Goal: Transaction & Acquisition: Purchase product/service

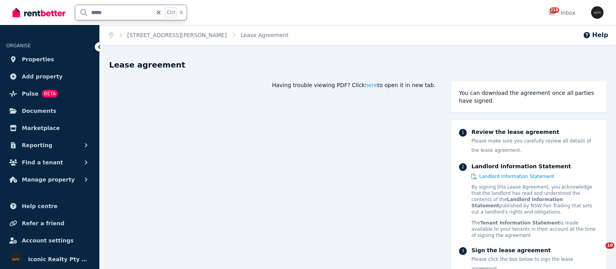
click at [18, 24] on div "***** Ctrl k" at bounding box center [101, 12] width 179 height 25
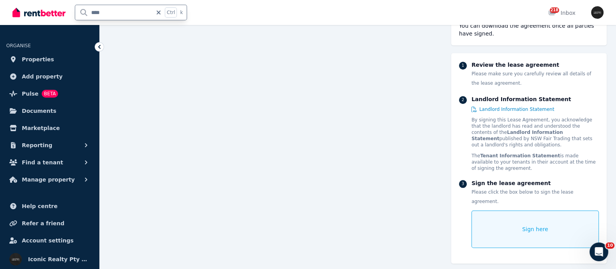
type input "*****"
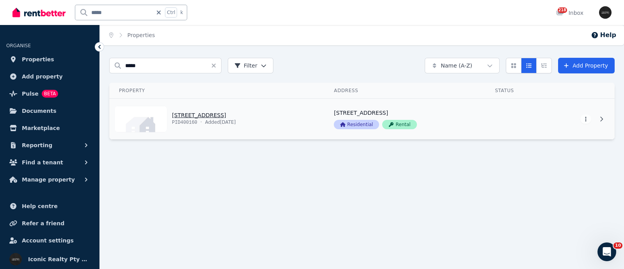
click at [190, 111] on link "View property details" at bounding box center [217, 119] width 215 height 41
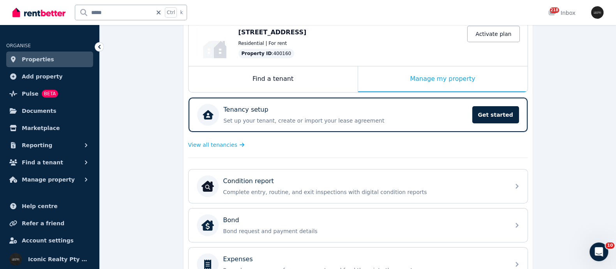
scroll to position [48, 0]
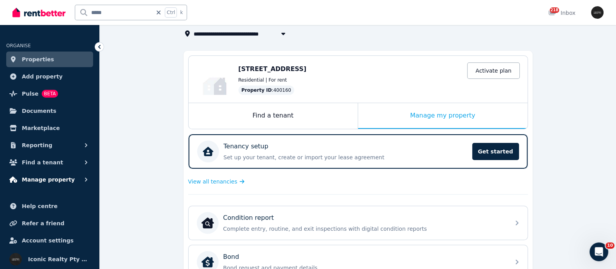
click at [35, 178] on span "Manage property" at bounding box center [48, 179] width 53 height 9
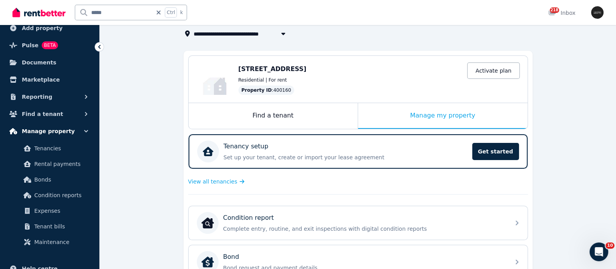
click at [57, 132] on span "Manage property" at bounding box center [48, 130] width 53 height 9
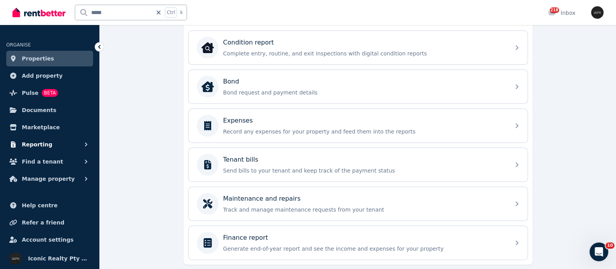
scroll to position [246, 0]
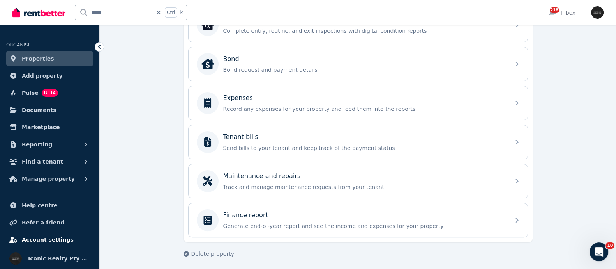
click at [32, 237] on span "Account settings" at bounding box center [48, 239] width 52 height 9
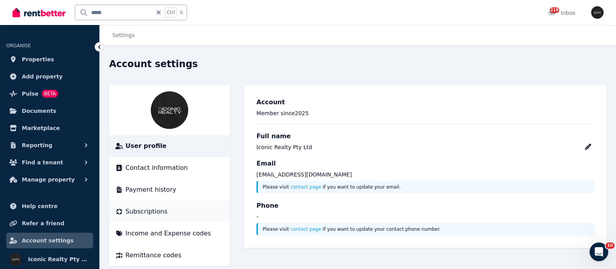
click at [142, 205] on li "Subscriptions" at bounding box center [169, 211] width 121 height 22
click at [140, 217] on li "Subscriptions" at bounding box center [169, 211] width 121 height 22
click at [138, 209] on span "Subscriptions" at bounding box center [147, 211] width 42 height 9
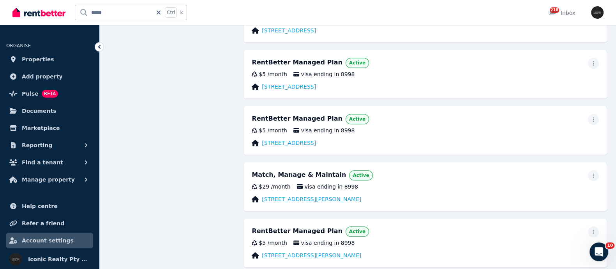
scroll to position [926, 0]
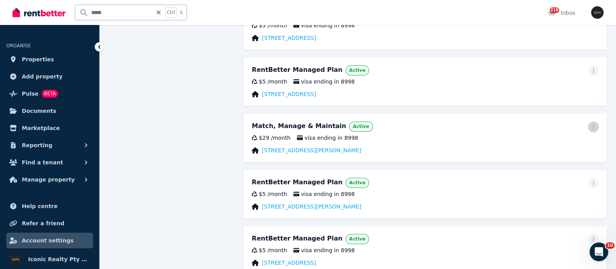
click at [596, 127] on icon "button" at bounding box center [594, 126] width 6 height 5
click at [602, 246] on div "Open Intercom Messenger" at bounding box center [598, 250] width 26 height 26
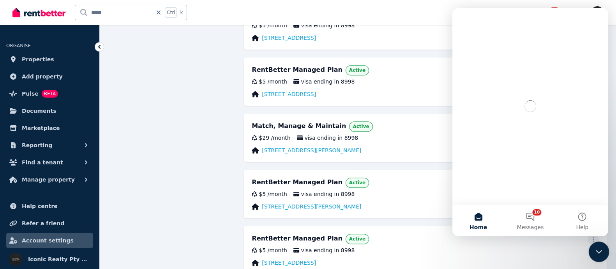
scroll to position [0, 0]
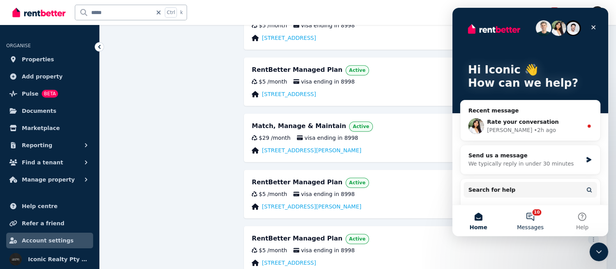
click at [532, 220] on button "10 Messages" at bounding box center [531, 220] width 52 height 31
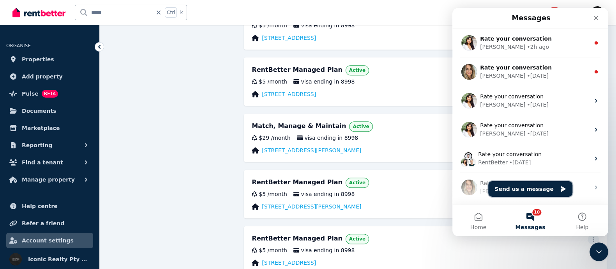
click at [508, 186] on button "Send us a message" at bounding box center [531, 189] width 84 height 16
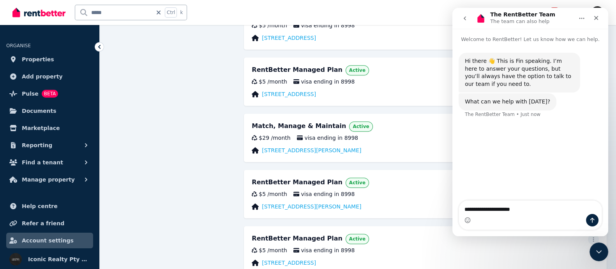
type textarea "**********"
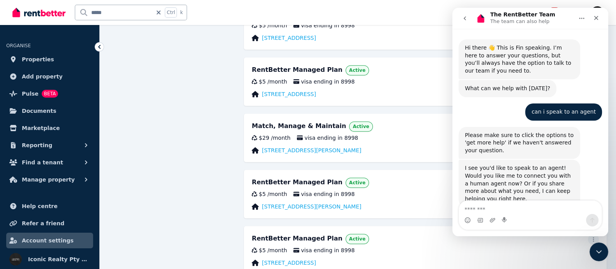
scroll to position [28, 0]
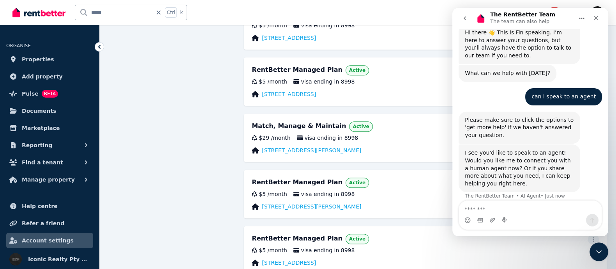
click at [477, 209] on textarea "Message…" at bounding box center [530, 206] width 143 height 13
type textarea "*"
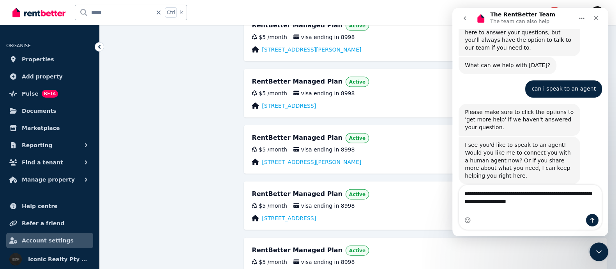
scroll to position [2193, 0]
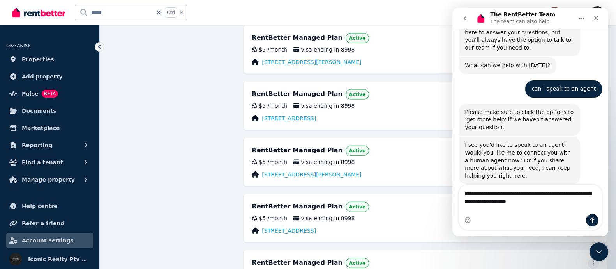
type textarea "**********"
click at [392, 165] on div "$5 / month visa ending in 8998" at bounding box center [425, 162] width 347 height 8
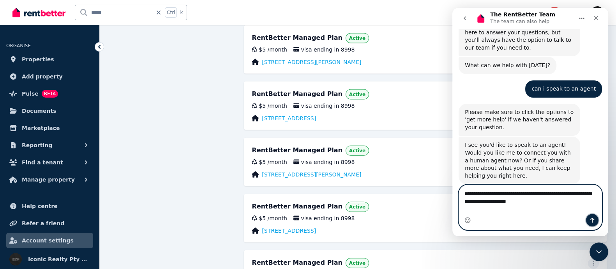
click at [589, 219] on button "Send a message…" at bounding box center [592, 220] width 12 height 12
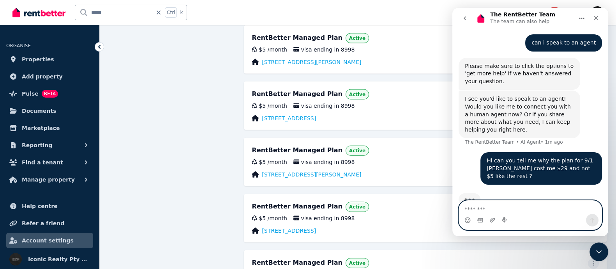
scroll to position [85, 0]
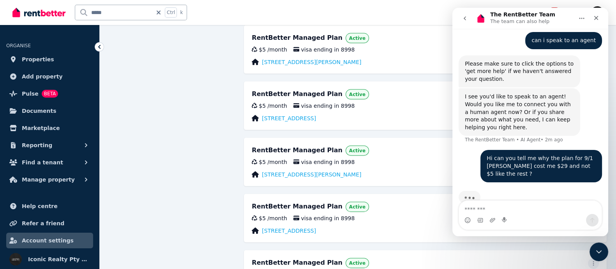
click at [580, 20] on icon "Home" at bounding box center [582, 18] width 6 height 6
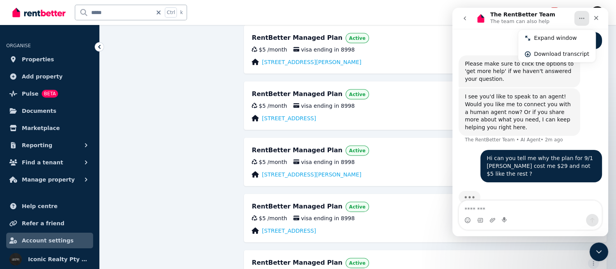
click at [580, 20] on icon "Home" at bounding box center [582, 18] width 6 height 6
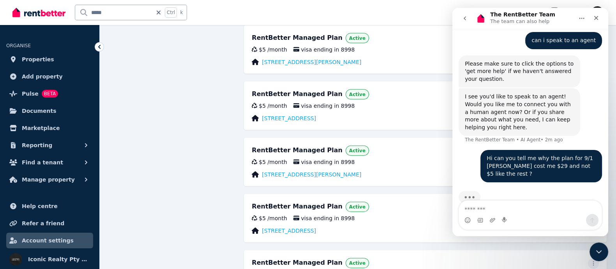
click at [404, 154] on div "RentBetter Managed Plan Active" at bounding box center [425, 150] width 347 height 11
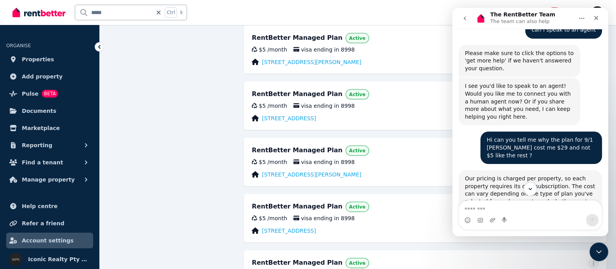
scroll to position [143, 0]
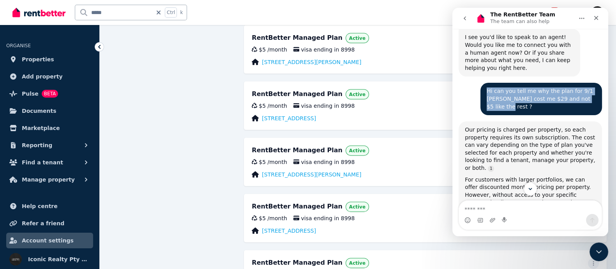
drag, startPoint x: 480, startPoint y: 83, endPoint x: 590, endPoint y: 89, distance: 109.7
click at [593, 89] on div "Hi can you tell me why the plan for 9/1 [PERSON_NAME] cost me $29 and not $5 li…" at bounding box center [542, 99] width 122 height 32
copy div "Hi can you tell me why the plan for 9/1 [PERSON_NAME] cost me $29 and not $5 li…"
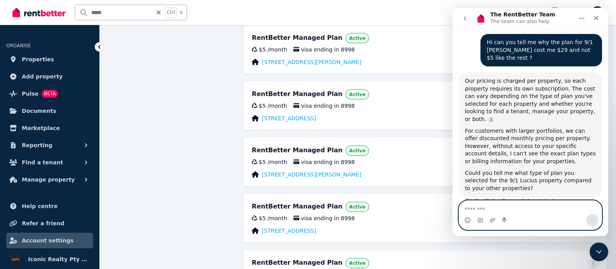
click at [474, 204] on textarea "Message…" at bounding box center [530, 206] width 143 height 13
type textarea "**********"
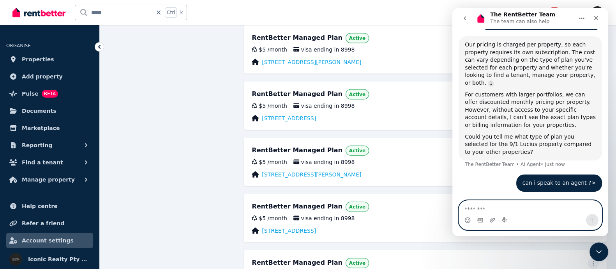
scroll to position [230, 0]
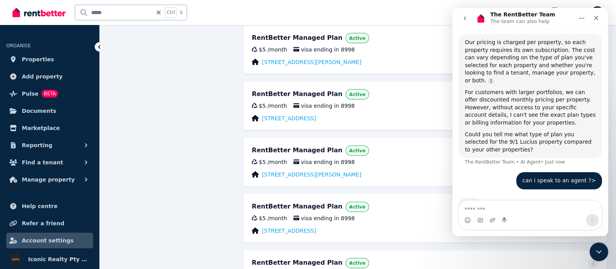
click at [586, 16] on button "Home" at bounding box center [582, 18] width 15 height 15
click at [602, 248] on icon "Close Intercom Messenger" at bounding box center [597, 250] width 9 height 9
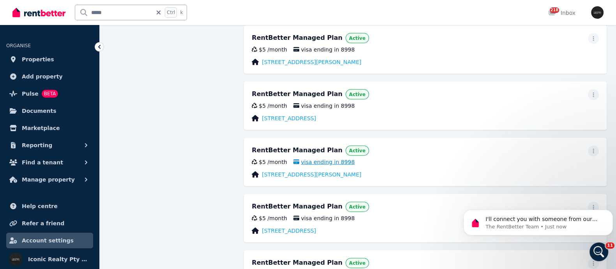
scroll to position [251, 0]
click at [597, 94] on icon "button" at bounding box center [594, 94] width 6 height 5
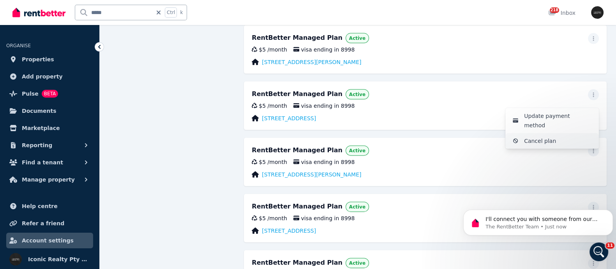
click at [524, 133] on button "Cancel plan" at bounding box center [553, 141] width 94 height 16
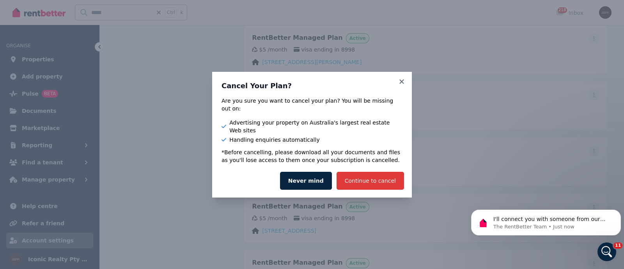
click at [365, 172] on button "Continue to cancel" at bounding box center [369, 181] width 67 height 18
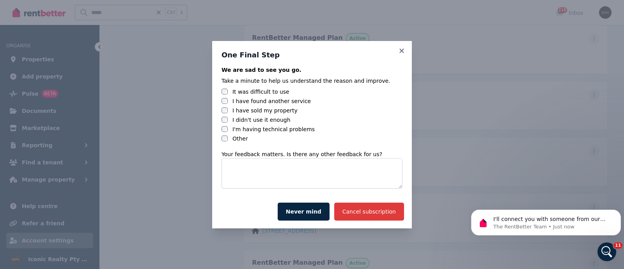
click at [359, 211] on button "Cancel subscription" at bounding box center [369, 211] width 70 height 18
click at [358, 209] on button "Cancel subscription" at bounding box center [369, 211] width 70 height 18
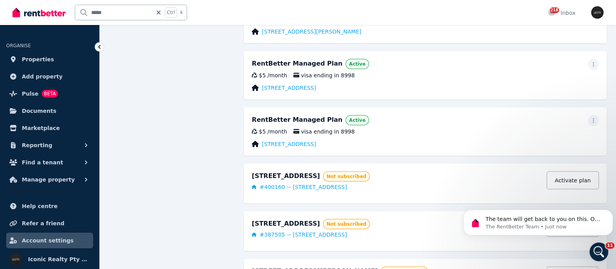
scroll to position [314, 0]
click at [594, 121] on icon "button" at bounding box center [593, 120] width 1 height 5
click at [536, 162] on span "Cancel plan" at bounding box center [558, 166] width 69 height 9
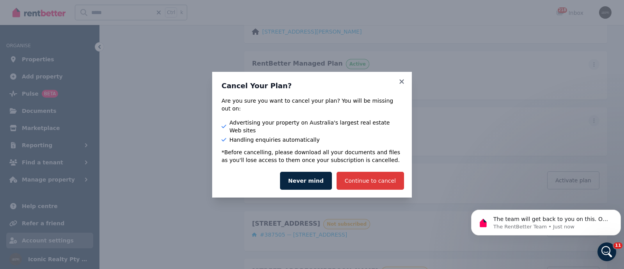
click at [370, 173] on button "Continue to cancel" at bounding box center [369, 181] width 67 height 18
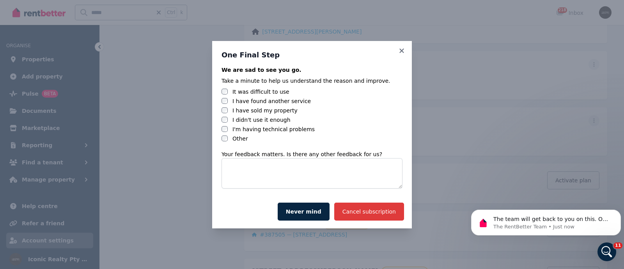
click at [376, 206] on button "Cancel subscription" at bounding box center [369, 211] width 70 height 18
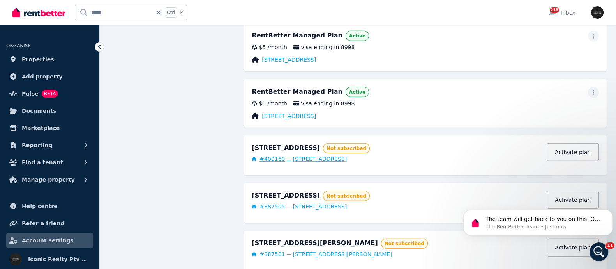
scroll to position [2778, 0]
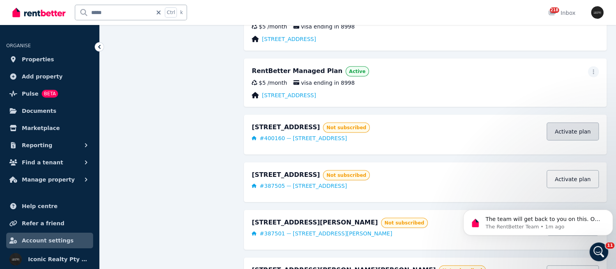
click at [567, 131] on link "Activate plan" at bounding box center [573, 131] width 52 height 18
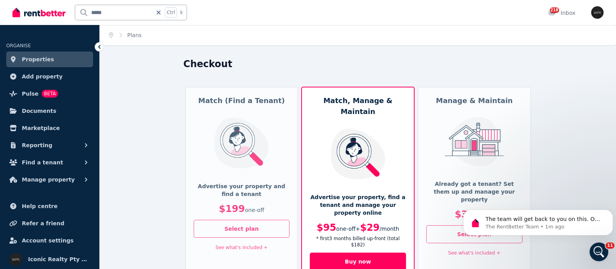
click at [469, 122] on img at bounding box center [475, 141] width 64 height 49
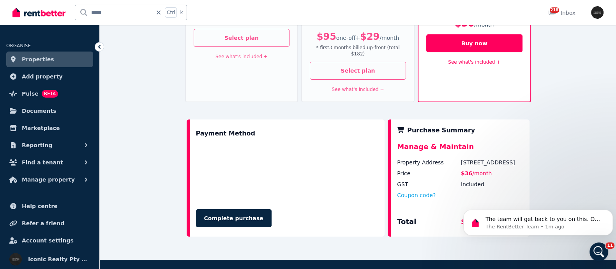
scroll to position [137, 0]
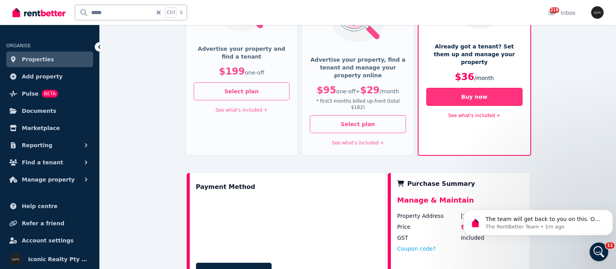
click at [472, 88] on button "Buy now" at bounding box center [475, 97] width 96 height 18
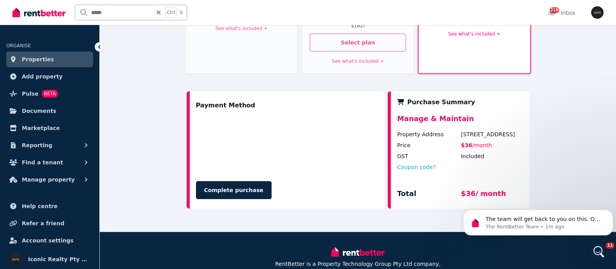
scroll to position [251, 0]
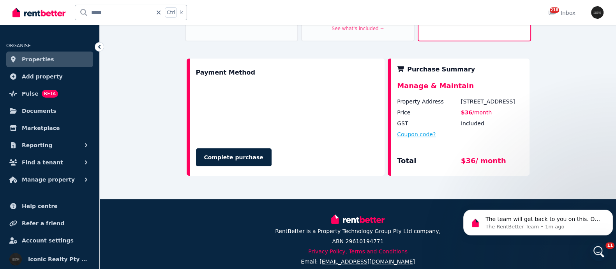
click at [422, 130] on button "Coupon code?" at bounding box center [416, 134] width 39 height 8
click at [421, 136] on input "text" at bounding box center [425, 141] width 57 height 10
paste input "******"
type input "******"
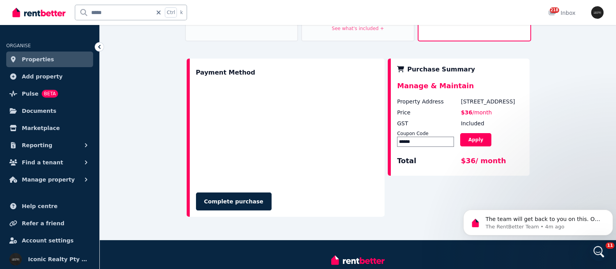
click at [228, 192] on button "Complete purchase" at bounding box center [234, 201] width 76 height 18
click at [316, 205] on div "Payment Method Processing... Purchase Summary Manage & Maintain Property Addres…" at bounding box center [358, 140] width 349 height 170
click at [309, 172] on form "Processing..." at bounding box center [287, 146] width 183 height 127
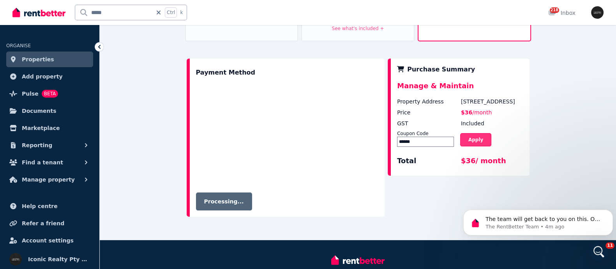
click at [471, 133] on button "Apply" at bounding box center [475, 139] width 31 height 13
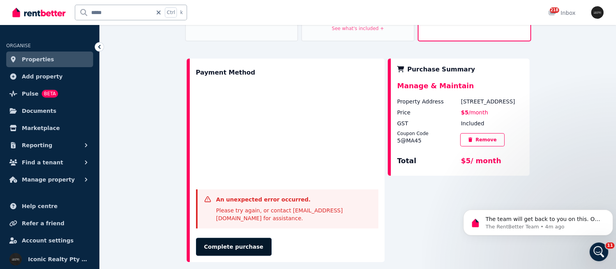
click at [223, 237] on button "Complete purchase" at bounding box center [234, 246] width 76 height 18
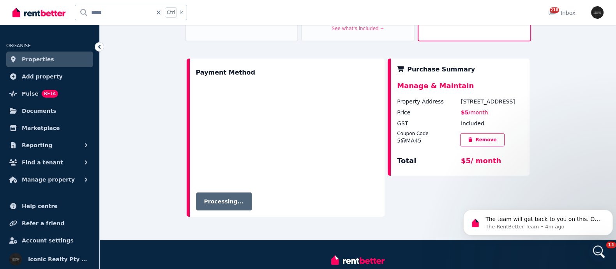
click at [600, 244] on div "Open Intercom Messenger" at bounding box center [598, 250] width 26 height 26
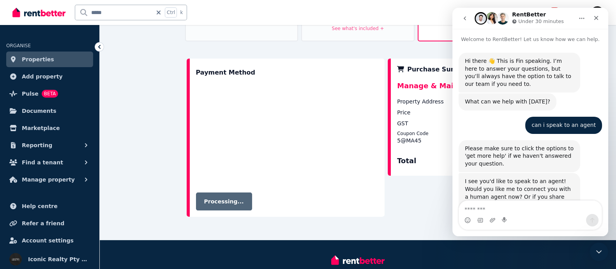
scroll to position [314, 0]
